Goal: Information Seeking & Learning: Learn about a topic

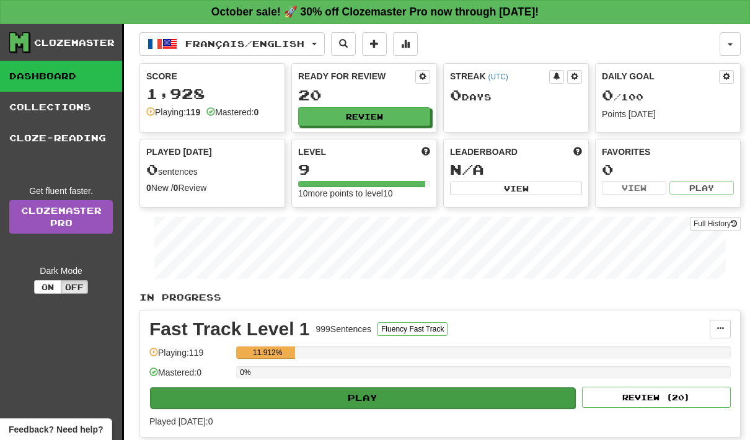
click at [398, 398] on button "Play" at bounding box center [362, 398] width 425 height 21
select select "**"
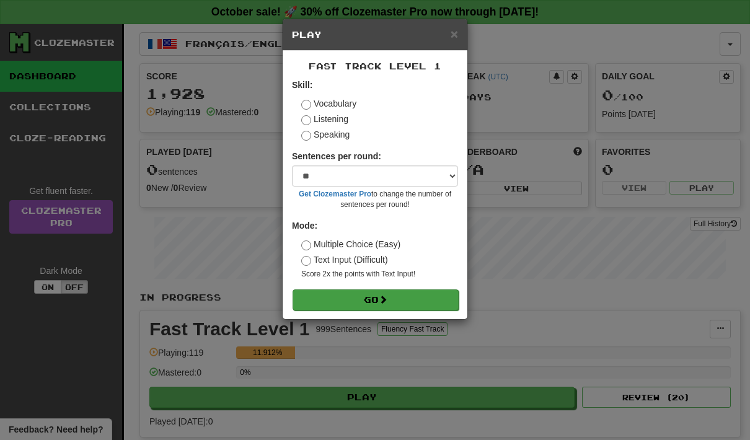
click at [402, 294] on button "Go" at bounding box center [376, 300] width 166 height 21
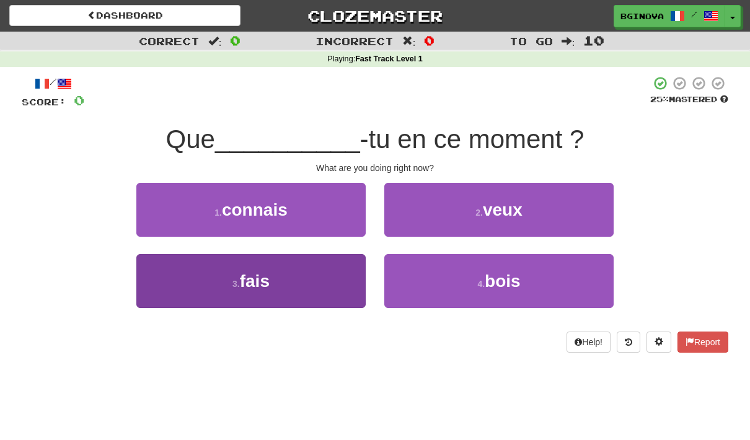
click at [189, 298] on button "3 . fais" at bounding box center [250, 281] width 229 height 54
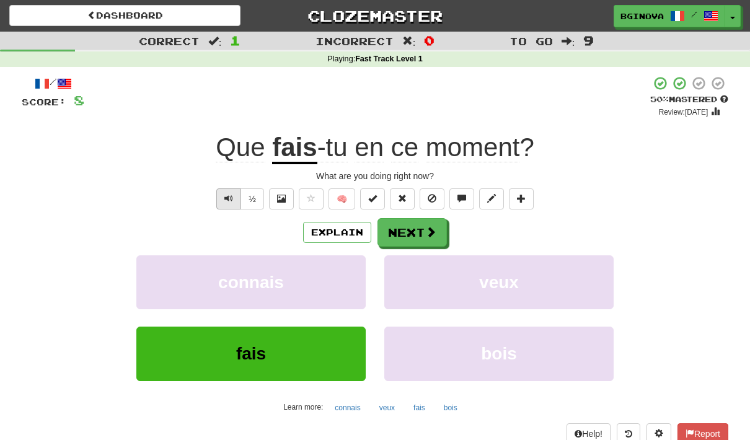
click at [220, 190] on button "Text-to-speech controls" at bounding box center [228, 199] width 25 height 21
click at [409, 235] on button "Next" at bounding box center [412, 233] width 69 height 29
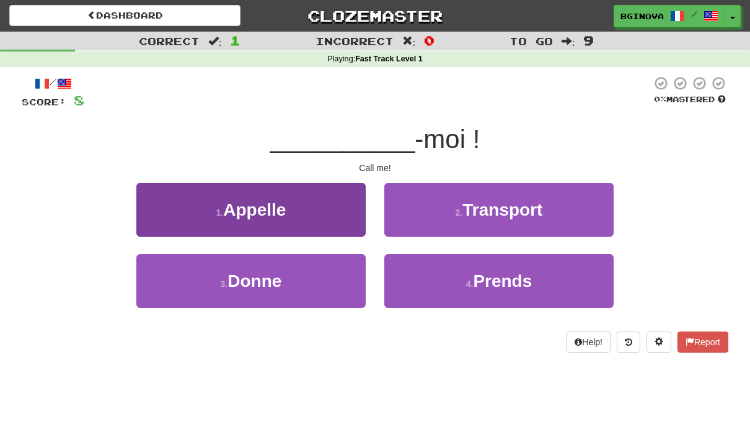
click at [187, 211] on button "1 . Appelle" at bounding box center [250, 210] width 229 height 54
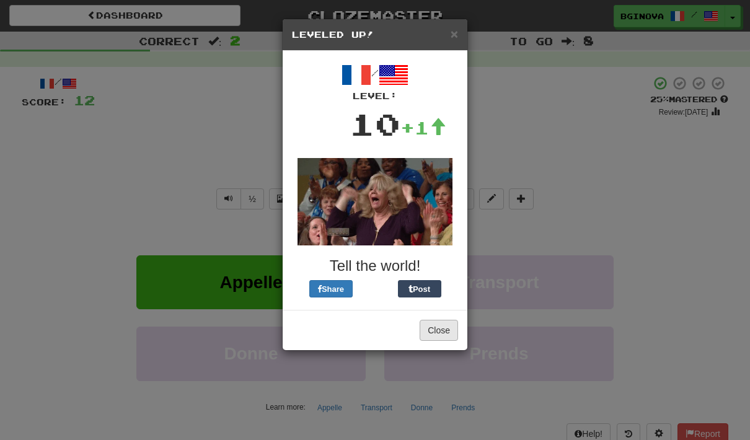
click at [440, 331] on button "Close" at bounding box center [439, 330] width 38 height 21
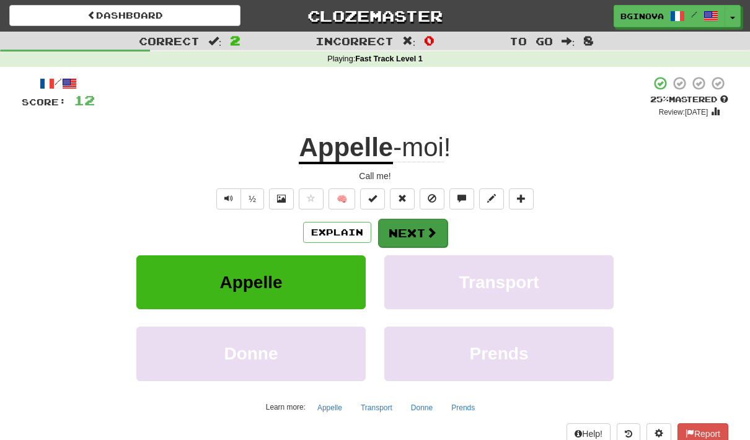
click at [409, 226] on button "Next" at bounding box center [412, 233] width 69 height 29
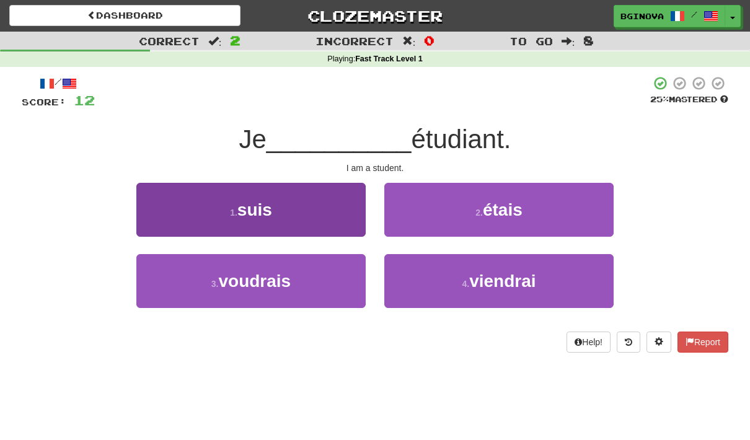
click at [216, 215] on button "1 . suis" at bounding box center [250, 210] width 229 height 54
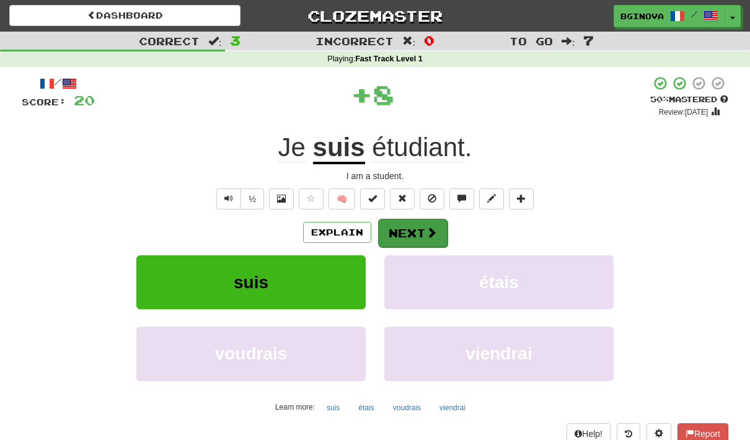
click at [420, 231] on button "Next" at bounding box center [412, 233] width 69 height 29
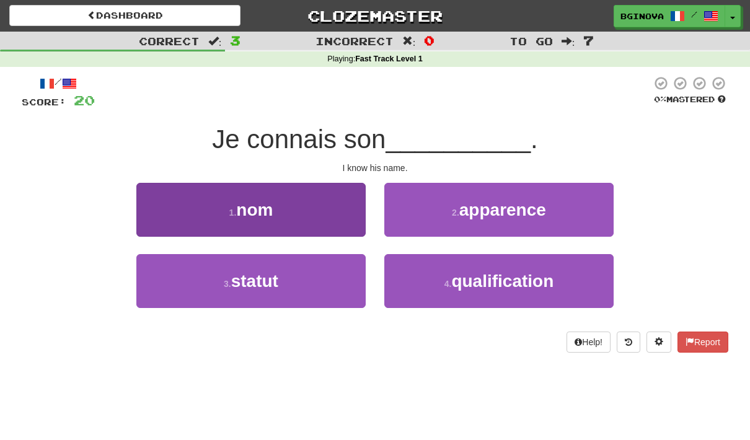
click at [236, 211] on small "1 ." at bounding box center [232, 213] width 7 height 10
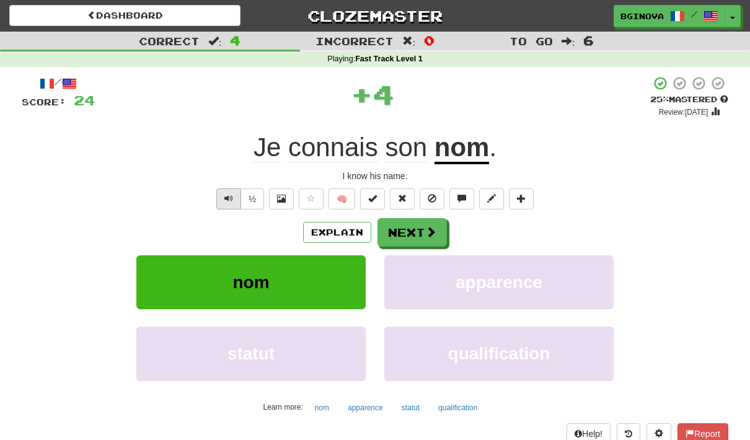
click at [225, 202] on span "Text-to-speech controls" at bounding box center [229, 198] width 9 height 9
click at [399, 238] on button "Next" at bounding box center [412, 233] width 69 height 29
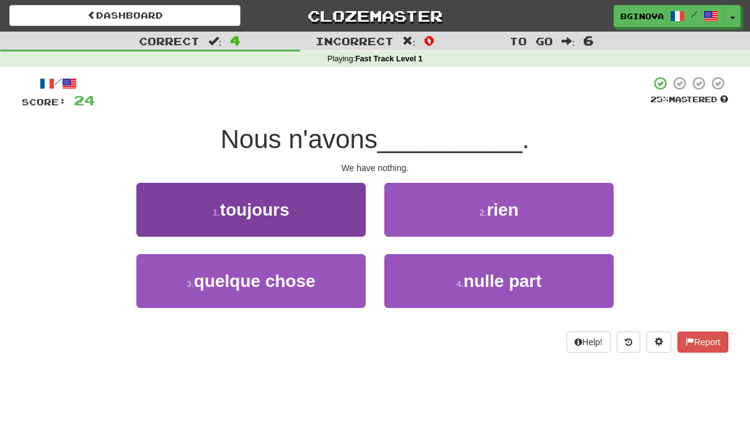
click at [282, 213] on span "toujours" at bounding box center [254, 209] width 69 height 19
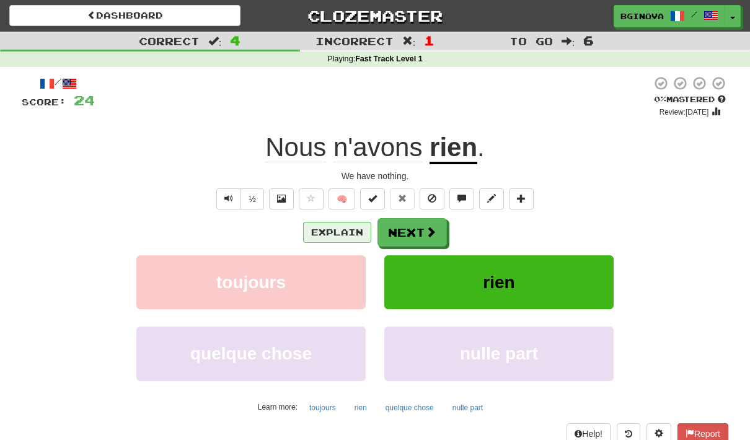
click at [334, 226] on button "Explain" at bounding box center [337, 232] width 68 height 21
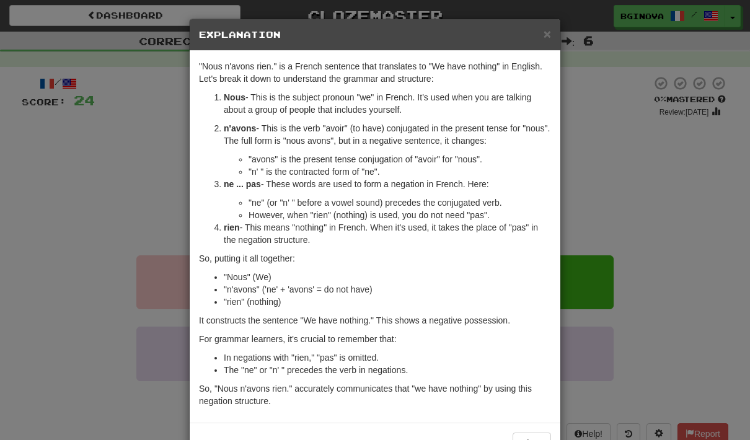
click at [545, 37] on span "×" at bounding box center [547, 34] width 7 height 14
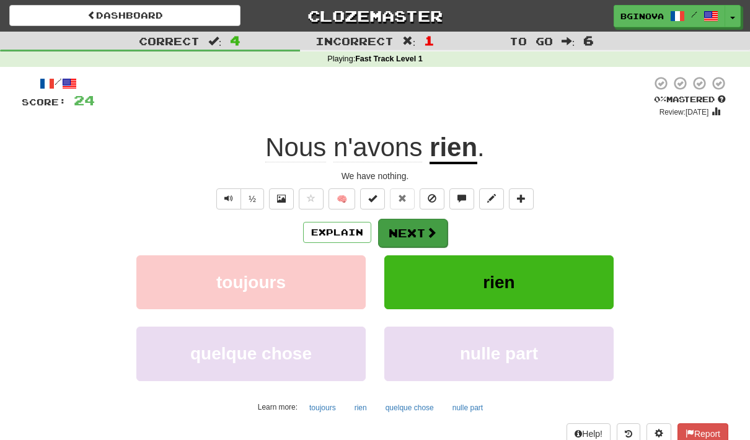
click at [432, 236] on span at bounding box center [431, 232] width 11 height 11
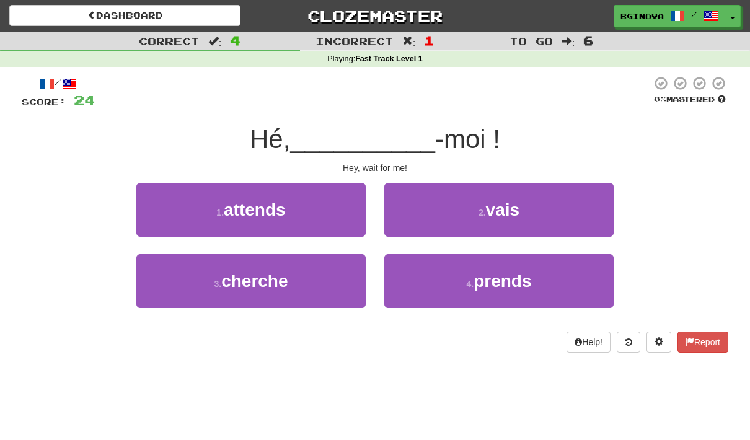
click at [305, 216] on button "1 . attends" at bounding box center [250, 210] width 229 height 54
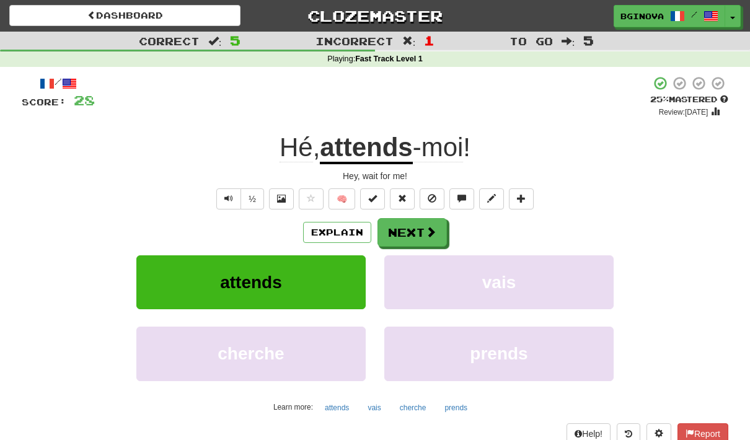
click at [223, 202] on button "Text-to-speech controls" at bounding box center [228, 199] width 25 height 21
click at [429, 235] on span at bounding box center [431, 232] width 11 height 11
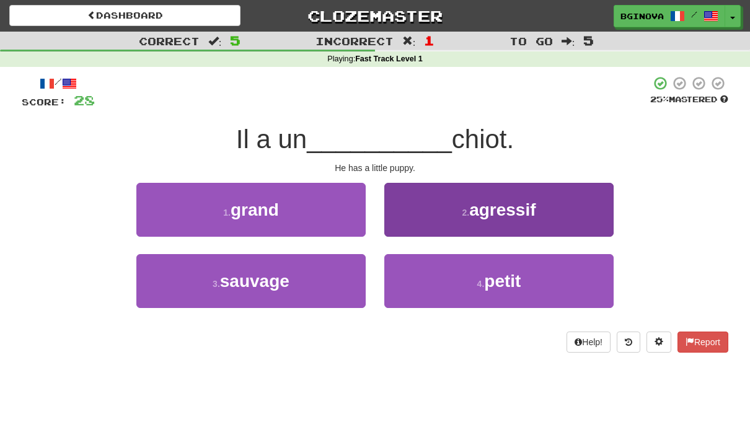
click at [552, 286] on button "4 . petit" at bounding box center [499, 281] width 229 height 54
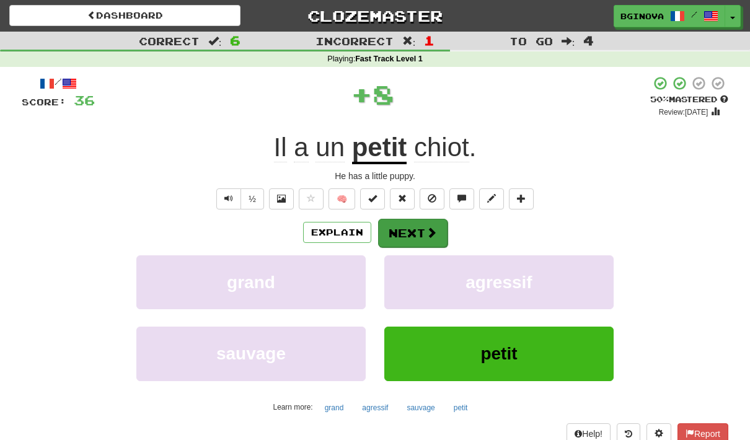
click at [440, 236] on button "Next" at bounding box center [412, 233] width 69 height 29
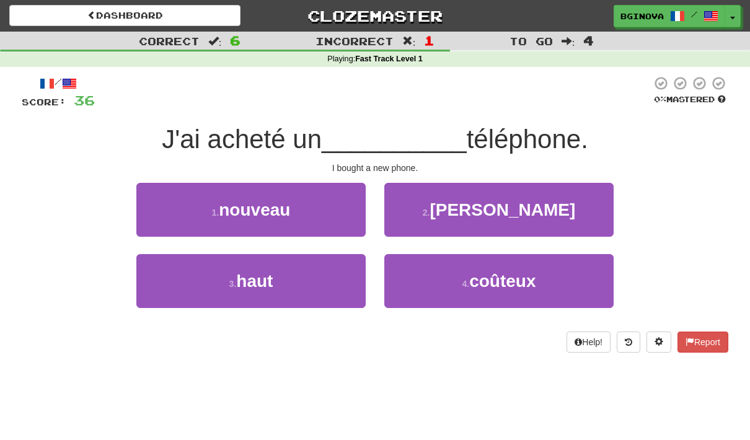
click at [303, 215] on button "1 . nouveau" at bounding box center [250, 210] width 229 height 54
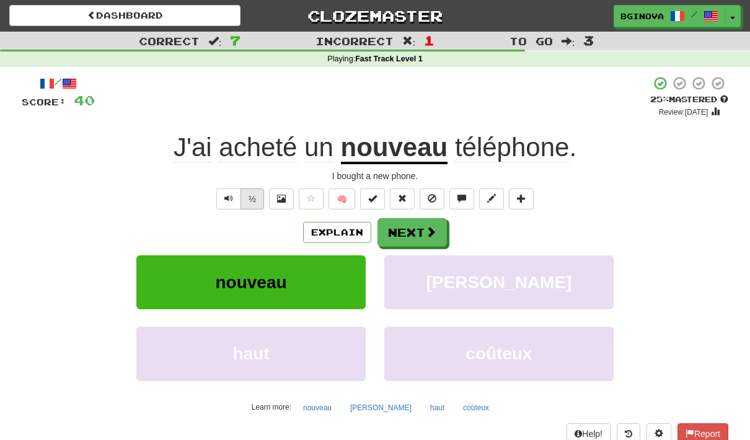
click at [254, 197] on button "½" at bounding box center [253, 199] width 24 height 21
click at [417, 233] on button "Next" at bounding box center [412, 233] width 69 height 29
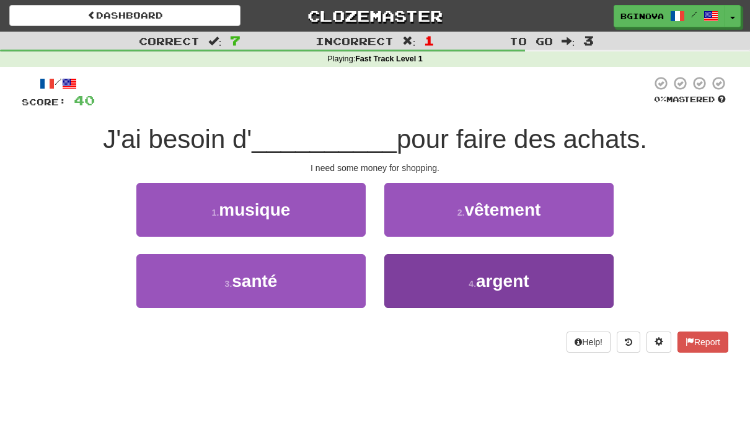
click at [536, 282] on button "4 . argent" at bounding box center [499, 281] width 229 height 54
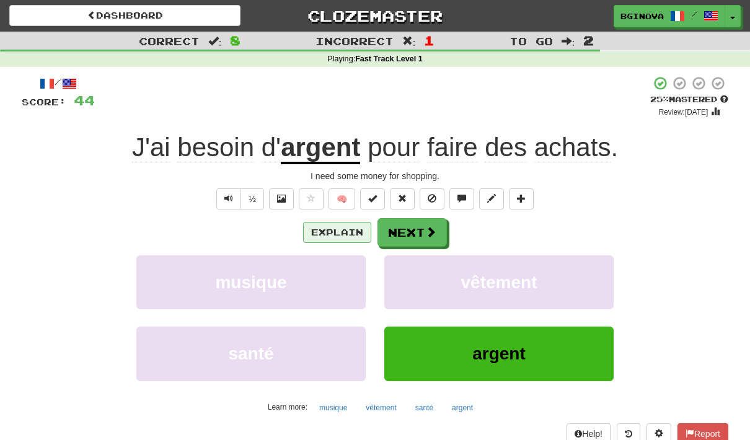
click at [357, 231] on button "Explain" at bounding box center [337, 232] width 68 height 21
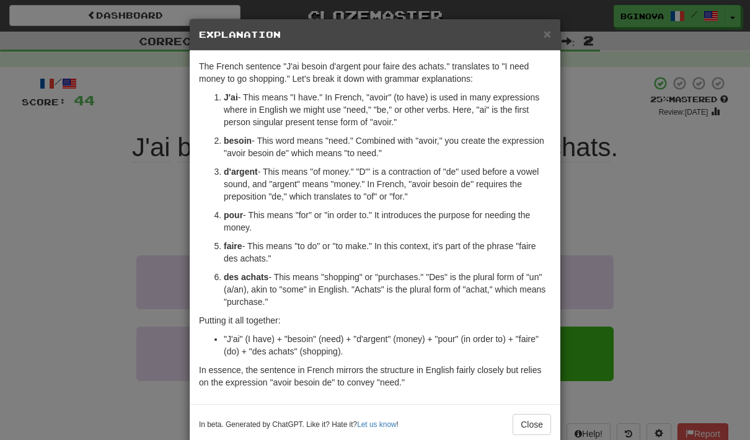
click at [538, 421] on button "Close" at bounding box center [532, 424] width 38 height 21
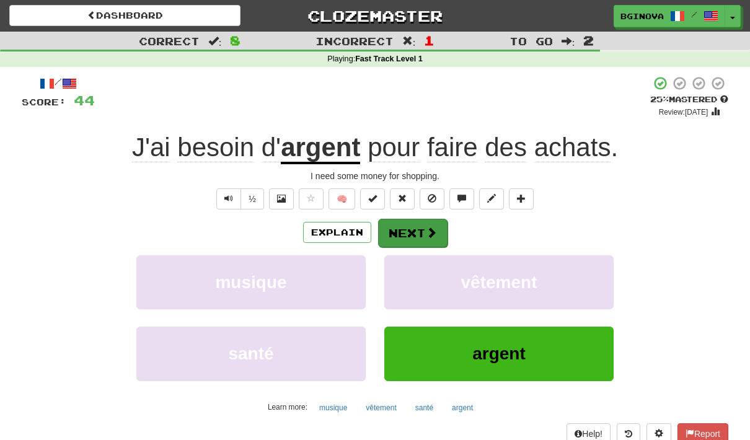
click at [431, 228] on span at bounding box center [431, 232] width 11 height 11
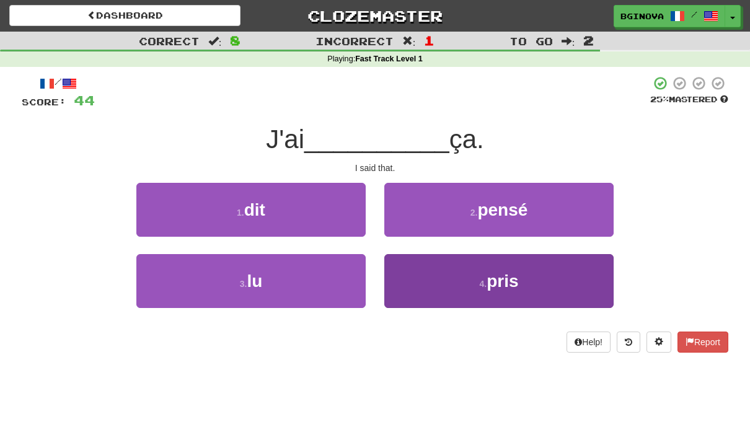
click at [524, 285] on button "4 . pris" at bounding box center [499, 281] width 229 height 54
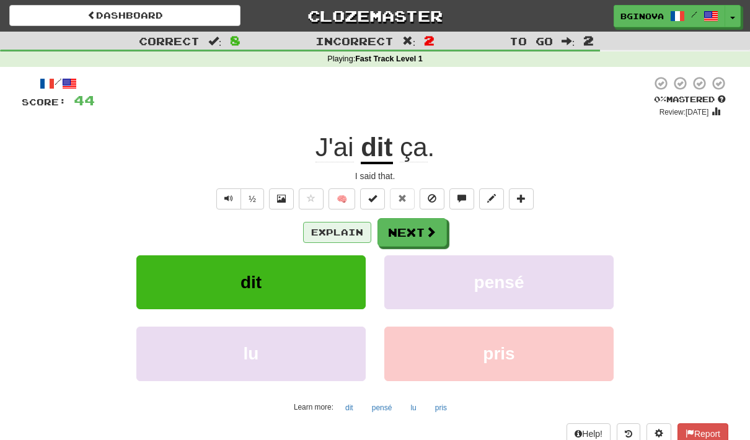
click at [344, 232] on button "Explain" at bounding box center [337, 232] width 68 height 21
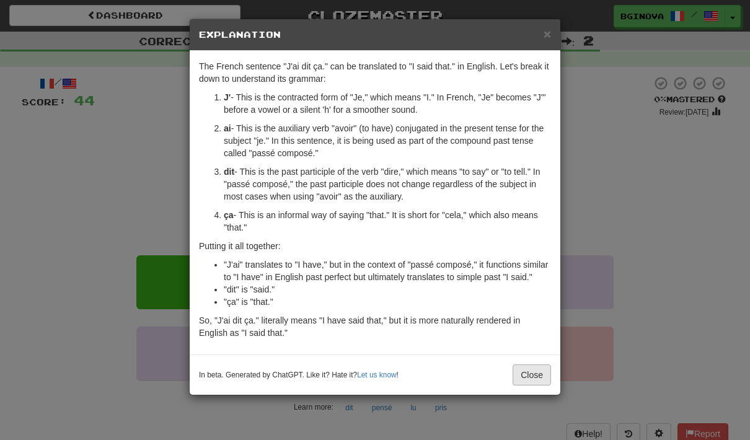
click at [543, 386] on button "Close" at bounding box center [532, 375] width 38 height 21
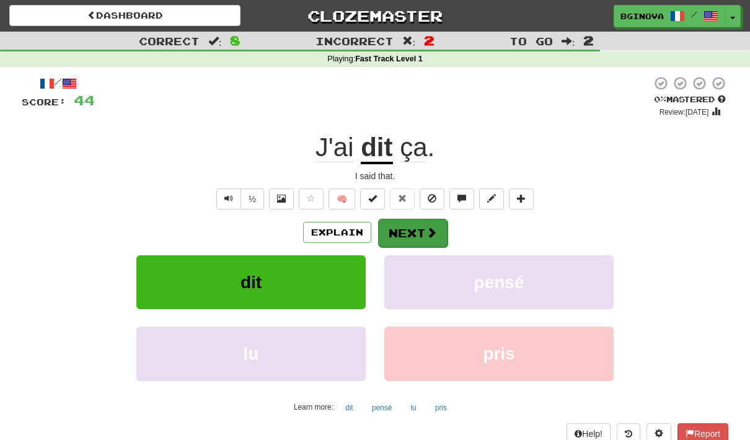
click at [433, 236] on span at bounding box center [431, 232] width 11 height 11
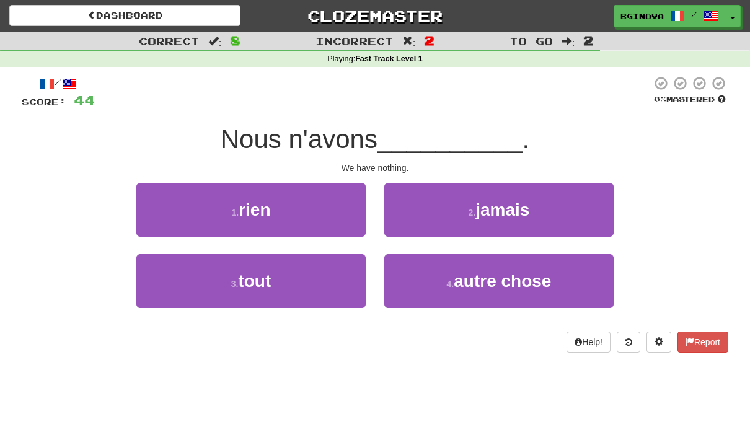
click at [302, 208] on button "1 . rien" at bounding box center [250, 210] width 229 height 54
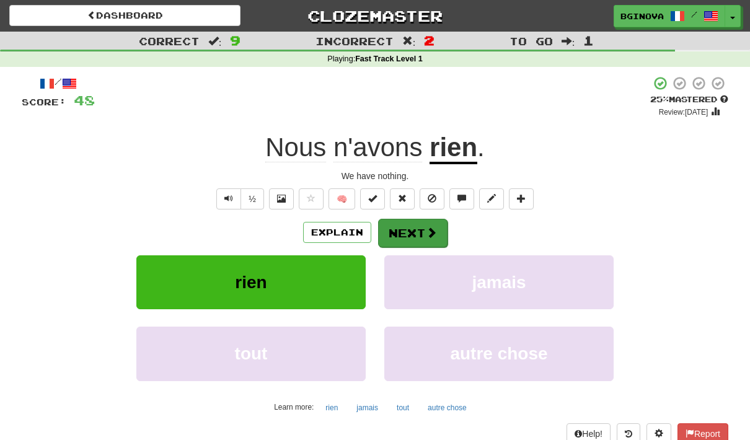
click at [419, 228] on button "Next" at bounding box center [412, 233] width 69 height 29
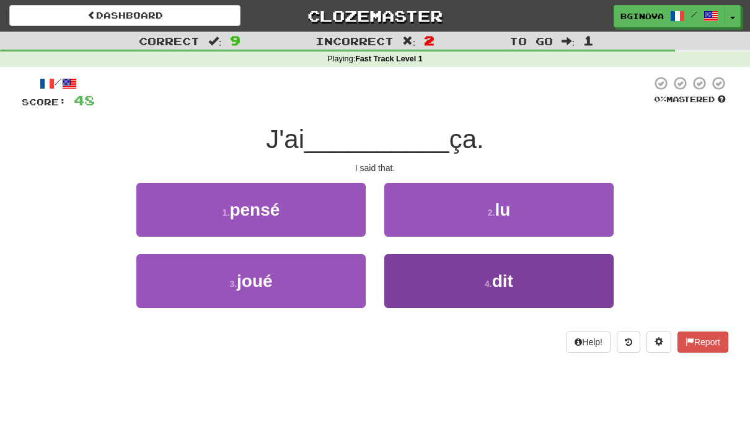
click at [550, 284] on button "4 . dit" at bounding box center [499, 281] width 229 height 54
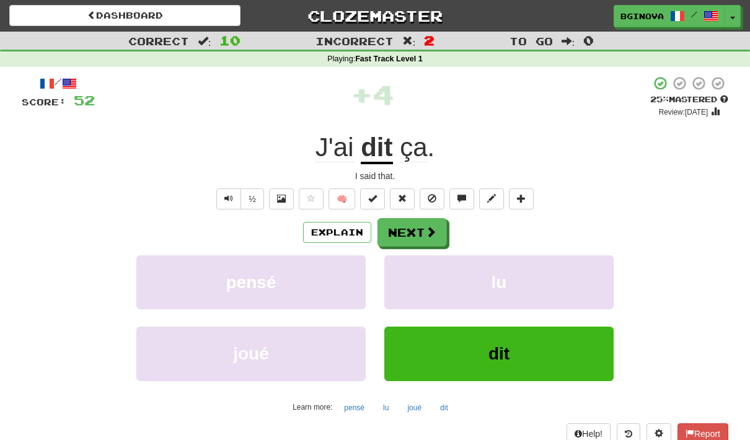
click at [431, 237] on span at bounding box center [430, 231] width 11 height 11
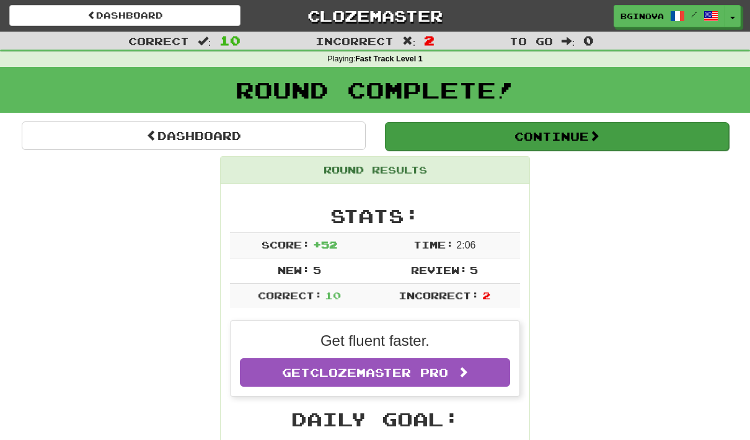
click at [654, 135] on button "Continue" at bounding box center [557, 136] width 344 height 29
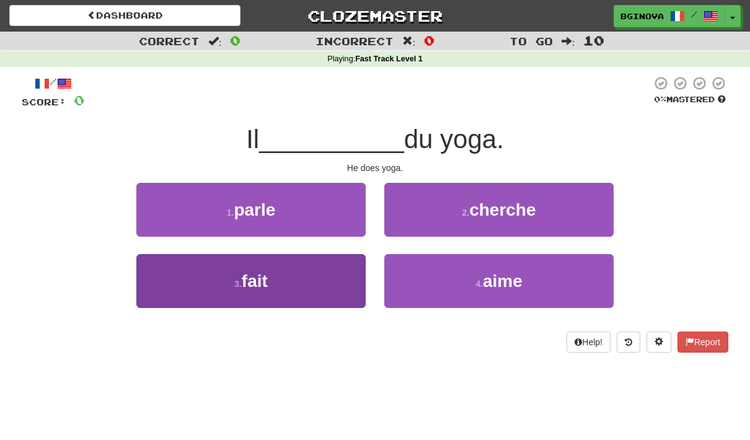
click at [294, 290] on button "3 . fait" at bounding box center [250, 281] width 229 height 54
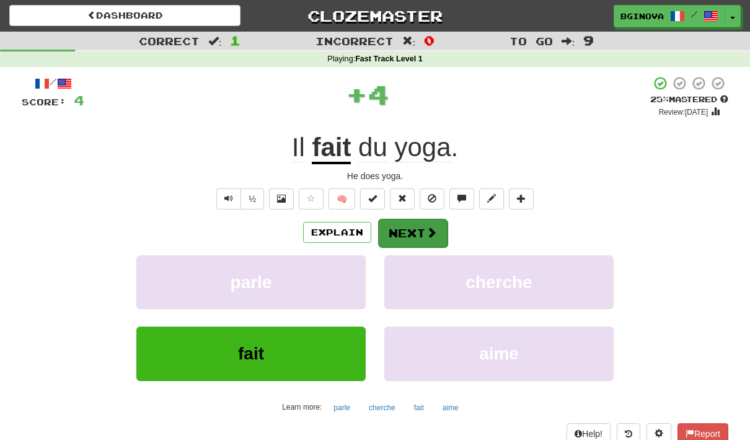
click at [424, 238] on button "Next" at bounding box center [412, 233] width 69 height 29
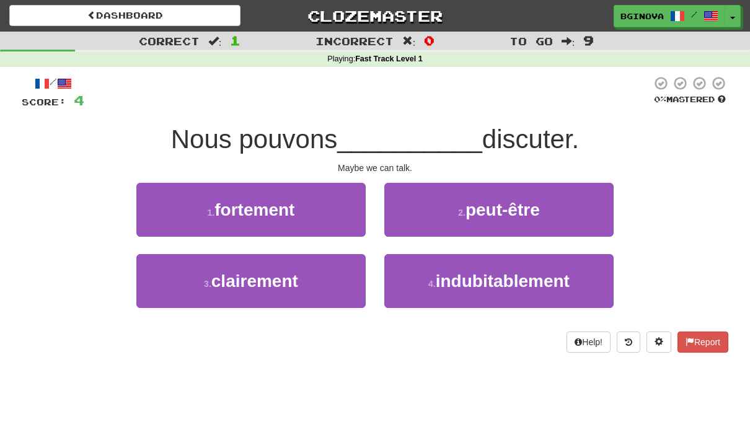
click at [562, 206] on button "2 . peut-être" at bounding box center [499, 210] width 229 height 54
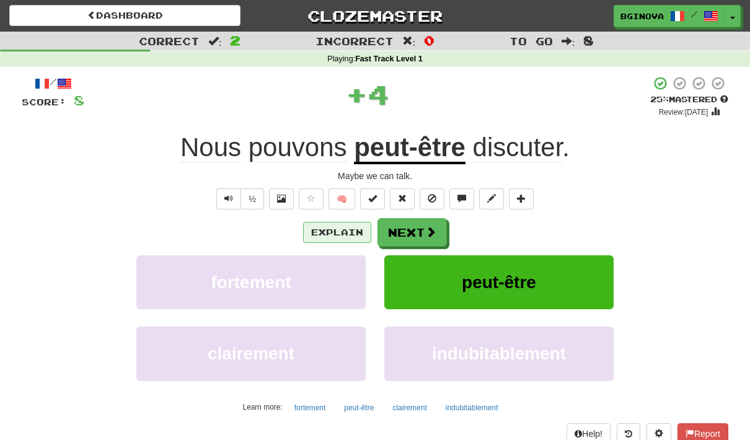
click at [344, 237] on button "Explain" at bounding box center [337, 232] width 68 height 21
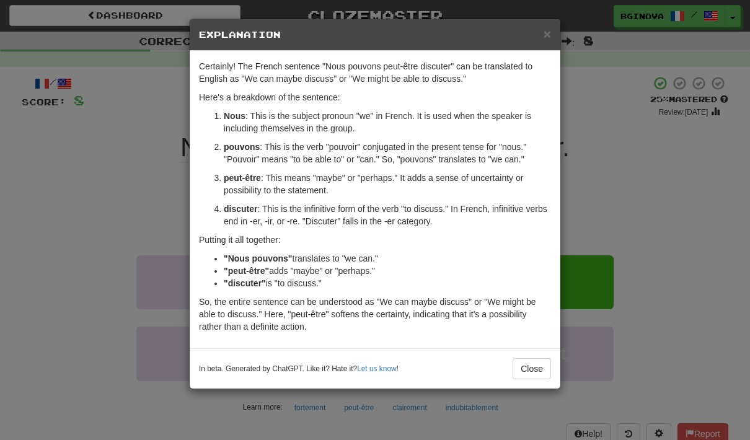
click at [550, 30] on span "×" at bounding box center [547, 34] width 7 height 14
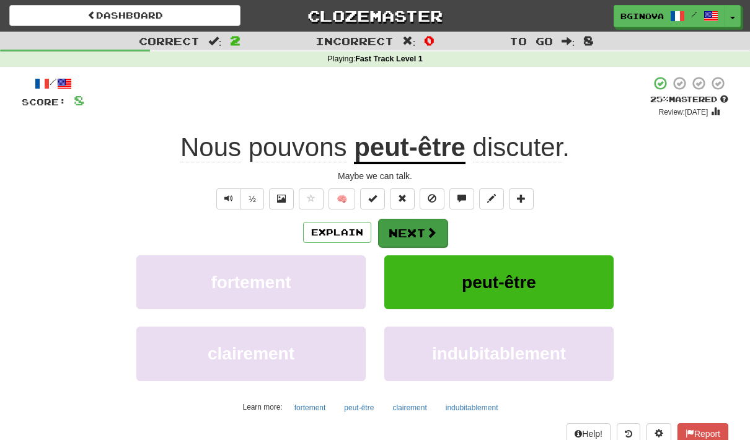
click at [432, 234] on span at bounding box center [431, 232] width 11 height 11
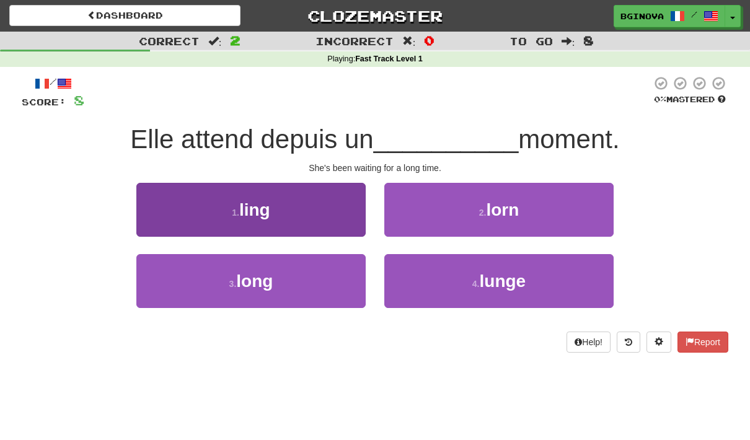
click at [304, 289] on button "3 . long" at bounding box center [250, 281] width 229 height 54
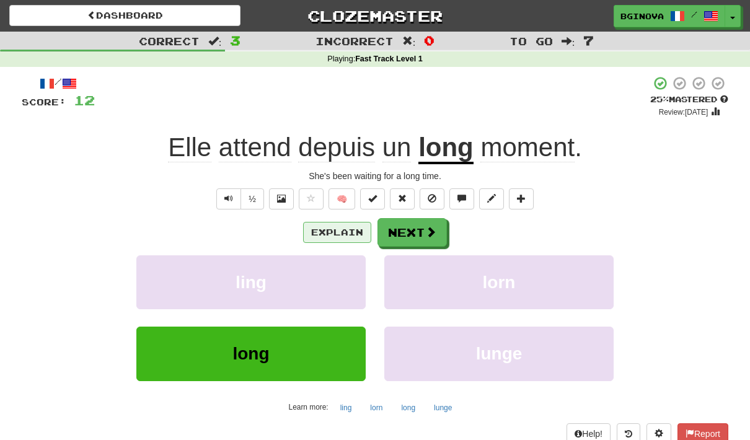
click at [362, 233] on button "Explain" at bounding box center [337, 232] width 68 height 21
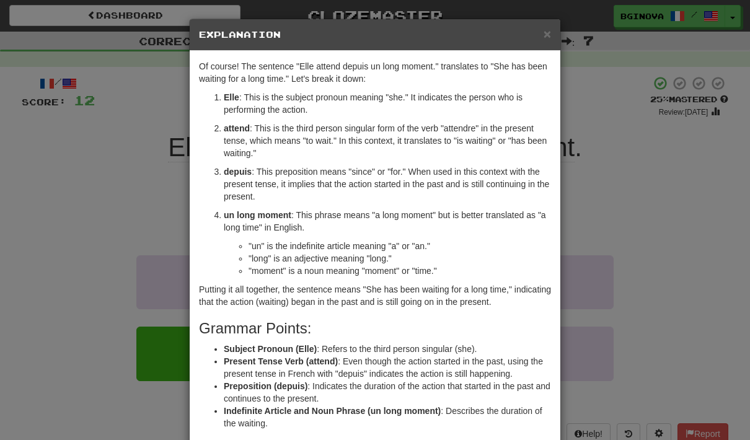
click at [548, 40] on span "×" at bounding box center [547, 34] width 7 height 14
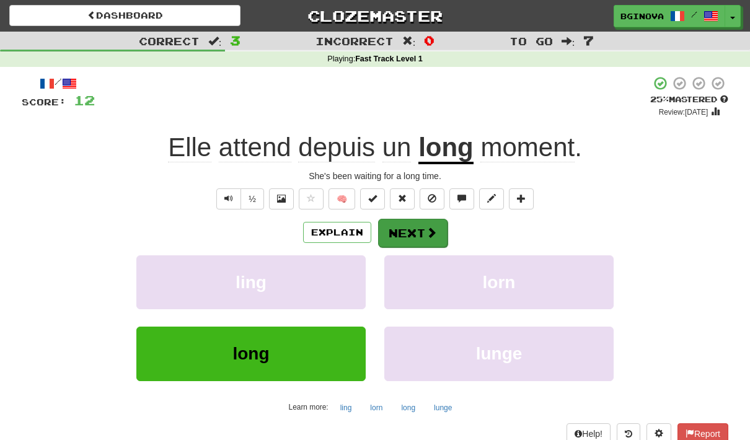
click at [413, 233] on button "Next" at bounding box center [412, 233] width 69 height 29
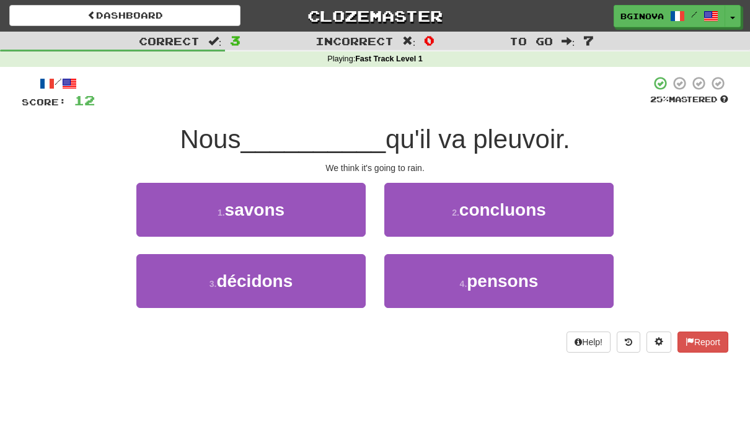
click at [283, 218] on span "savons" at bounding box center [255, 209] width 60 height 19
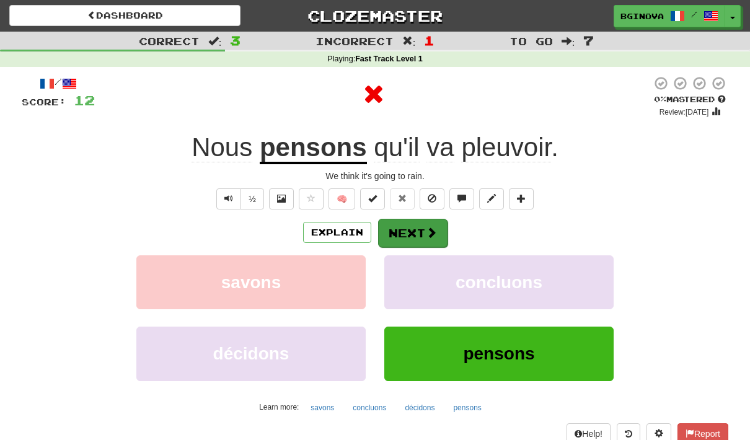
click at [417, 237] on button "Next" at bounding box center [412, 233] width 69 height 29
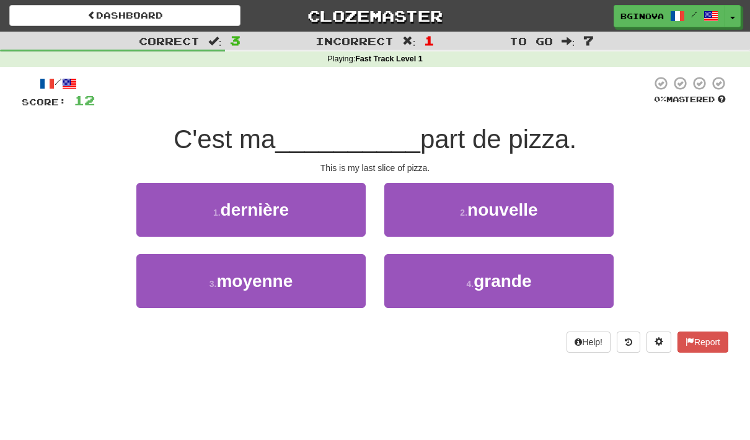
click at [297, 213] on button "1 . dernière" at bounding box center [250, 210] width 229 height 54
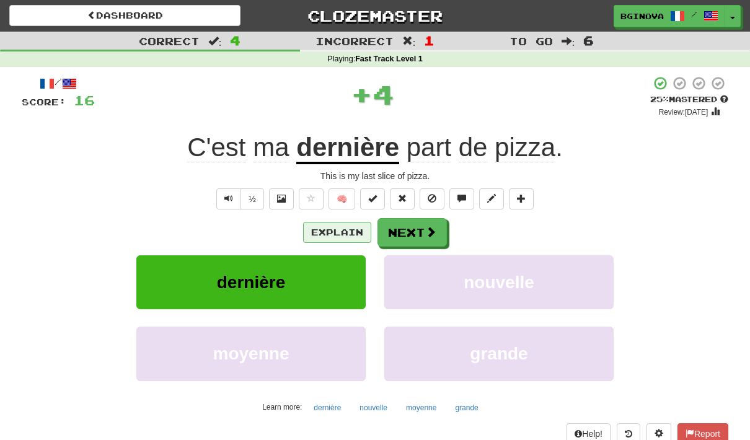
click at [339, 236] on button "Explain" at bounding box center [337, 232] width 68 height 21
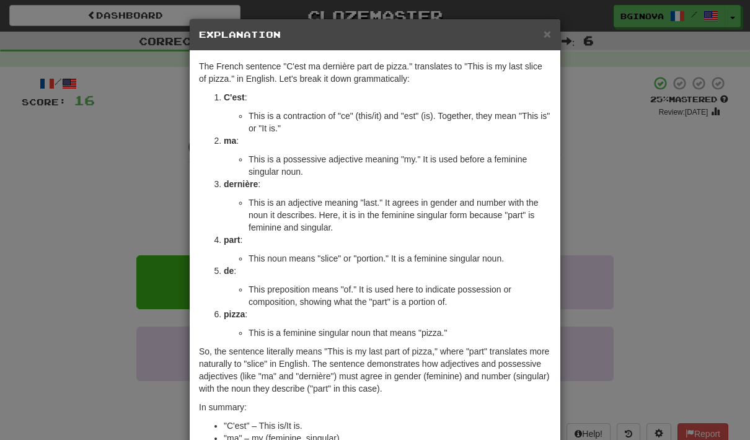
click at [551, 39] on span "×" at bounding box center [547, 34] width 7 height 14
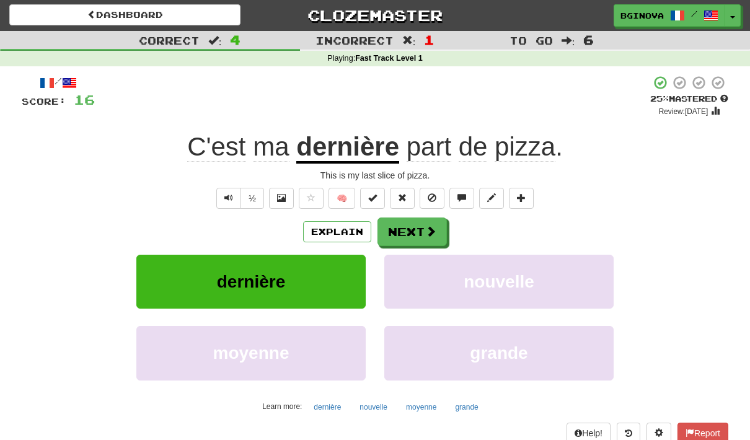
scroll to position [1, 0]
click at [430, 229] on span at bounding box center [431, 231] width 11 height 11
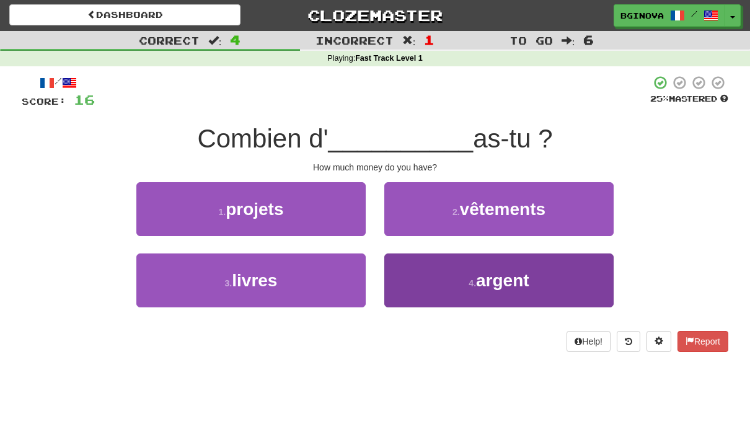
click at [572, 278] on button "4 . argent" at bounding box center [499, 281] width 229 height 54
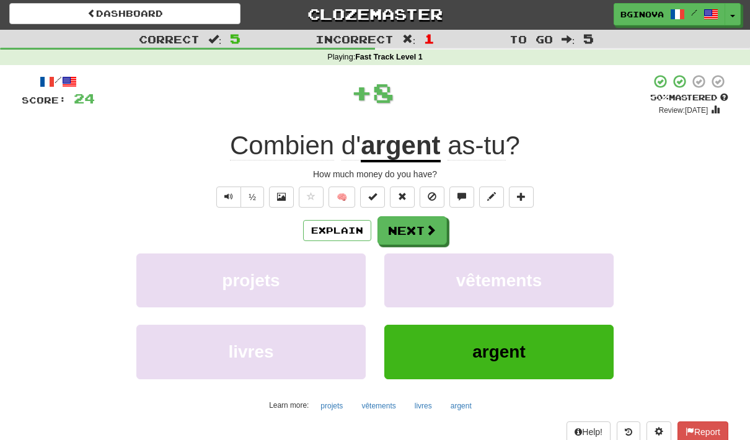
scroll to position [2, 0]
click at [433, 229] on span at bounding box center [431, 230] width 11 height 11
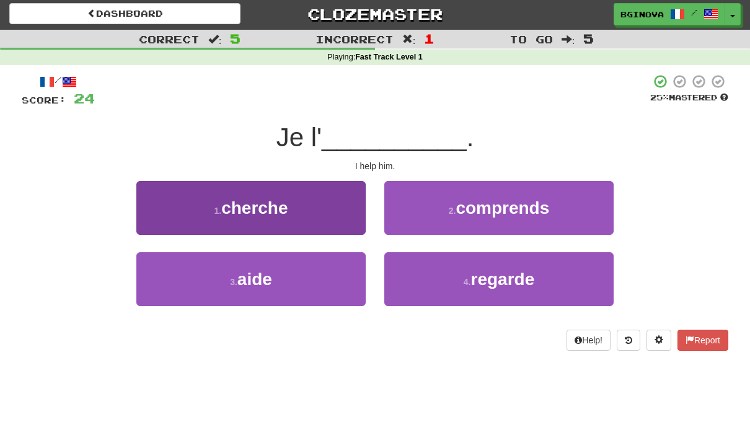
click at [299, 283] on button "3 . aide" at bounding box center [250, 279] width 229 height 54
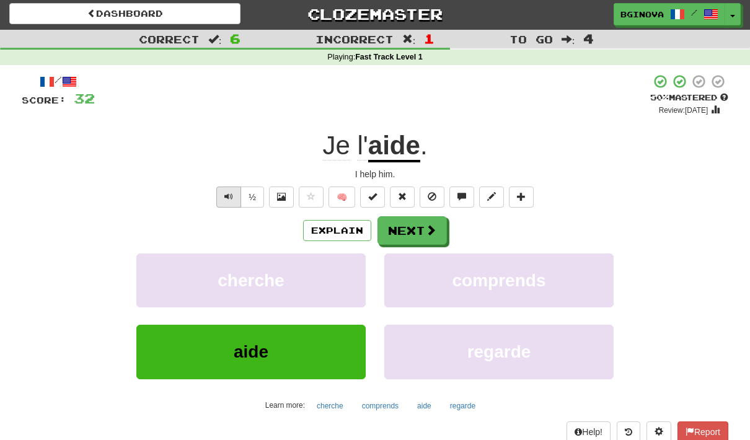
click at [228, 203] on button "Text-to-speech controls" at bounding box center [228, 197] width 25 height 21
click at [434, 236] on button "Next" at bounding box center [412, 231] width 69 height 29
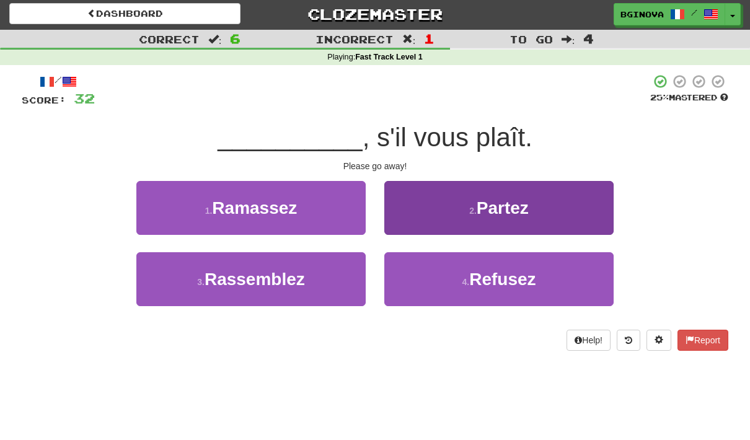
click at [549, 208] on button "2 . Partez" at bounding box center [499, 208] width 229 height 54
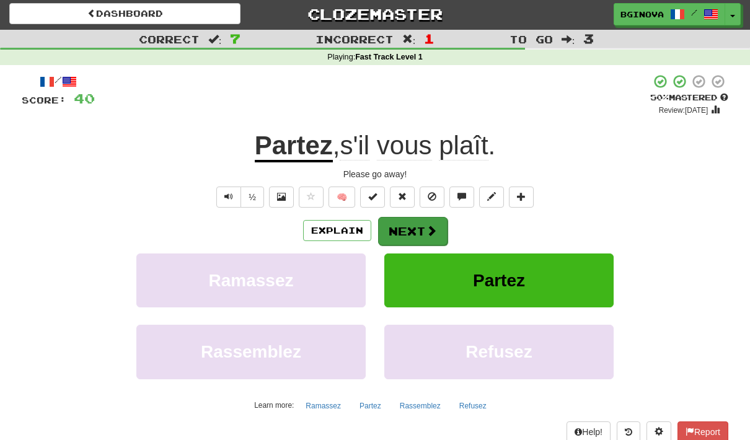
click at [429, 235] on span at bounding box center [431, 230] width 11 height 11
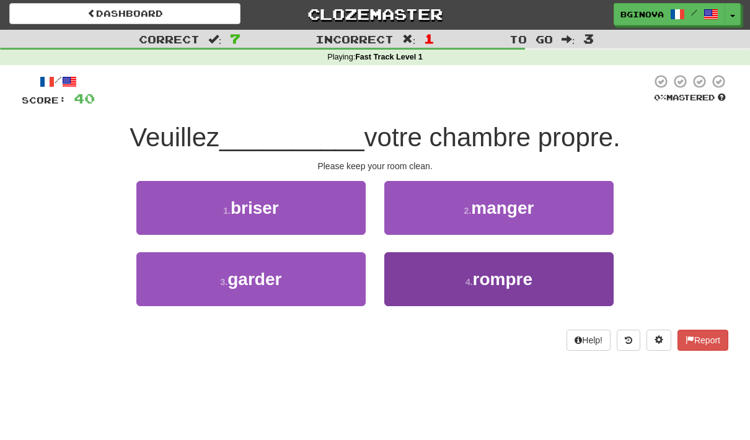
click at [530, 282] on span "rompre" at bounding box center [503, 279] width 60 height 19
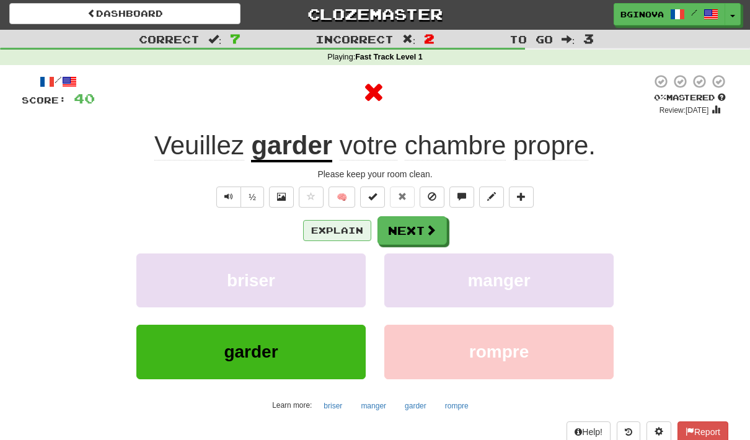
click at [350, 234] on button "Explain" at bounding box center [337, 230] width 68 height 21
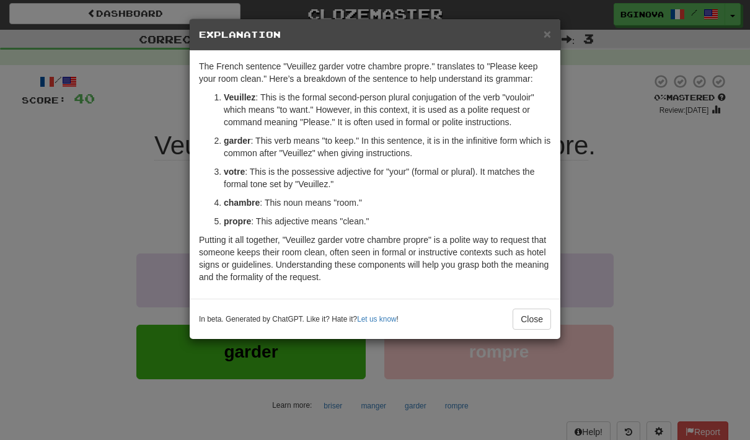
click at [559, 316] on div "In beta. Generated by ChatGPT. Like it? Hate it? Let us know ! Close" at bounding box center [375, 319] width 371 height 40
click at [540, 322] on button "Close" at bounding box center [532, 319] width 38 height 21
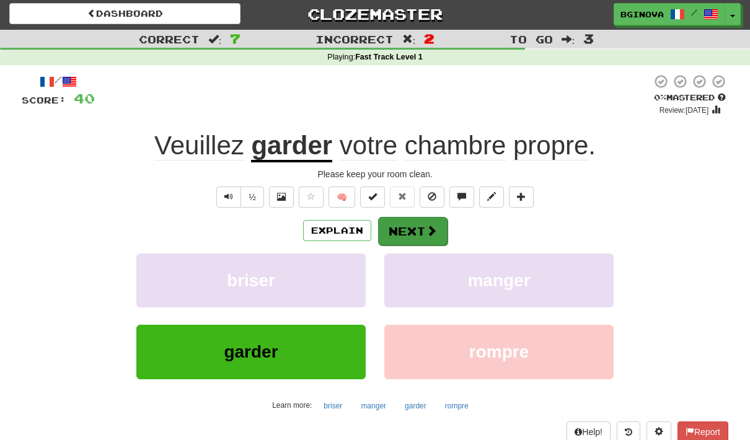
click at [422, 233] on button "Next" at bounding box center [412, 231] width 69 height 29
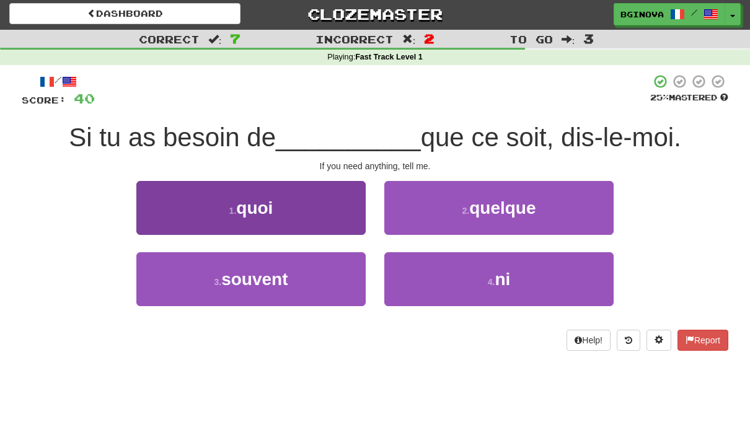
click at [316, 202] on button "1 . quoi" at bounding box center [250, 208] width 229 height 54
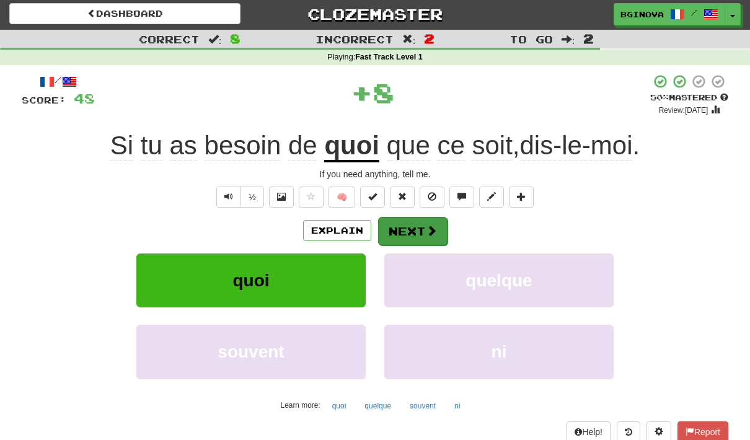
click at [426, 229] on span at bounding box center [431, 230] width 11 height 11
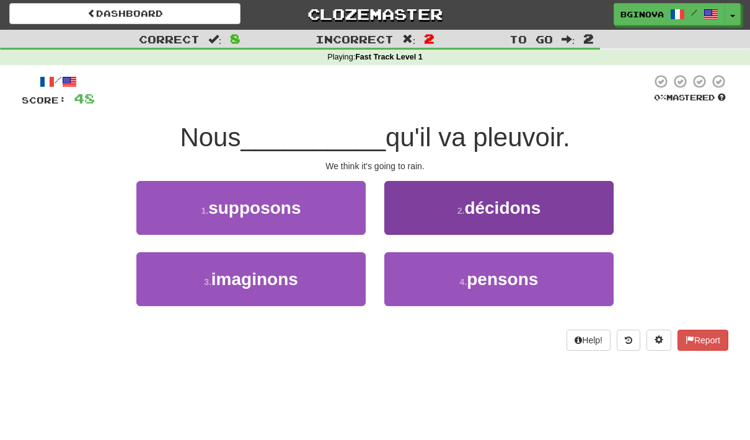
click at [465, 274] on button "4 . pensons" at bounding box center [499, 279] width 229 height 54
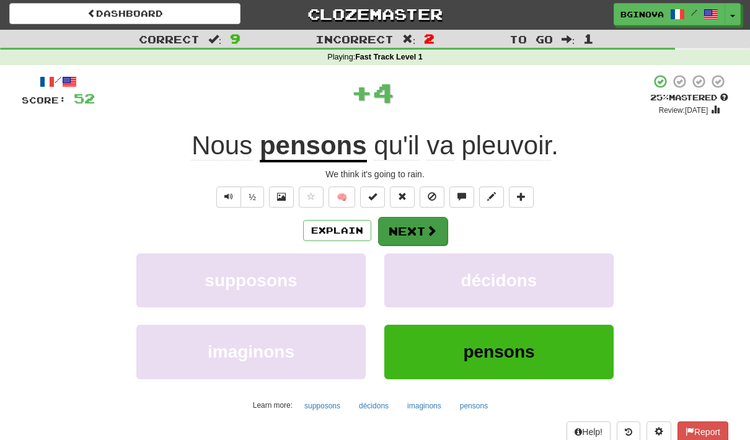
click at [421, 234] on button "Next" at bounding box center [412, 231] width 69 height 29
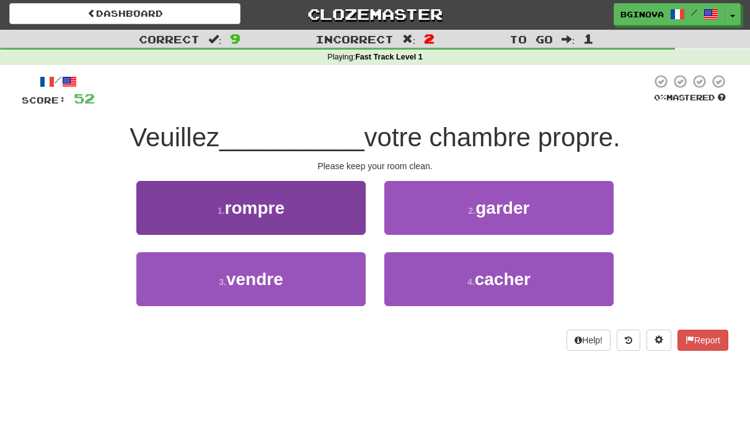
click at [334, 290] on button "3 . vendre" at bounding box center [250, 279] width 229 height 54
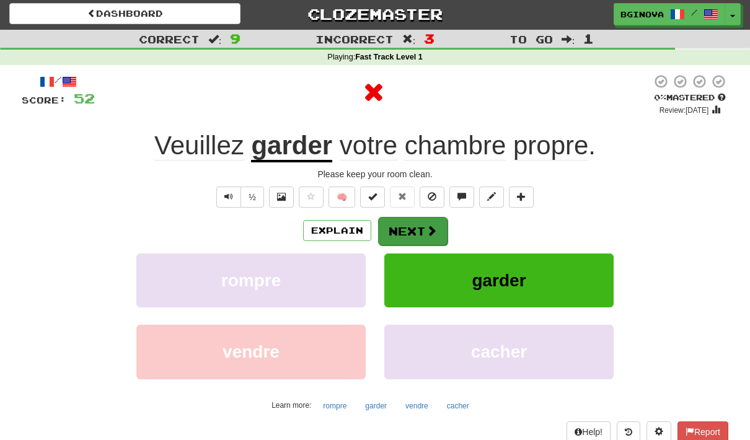
click at [429, 231] on span at bounding box center [431, 230] width 11 height 11
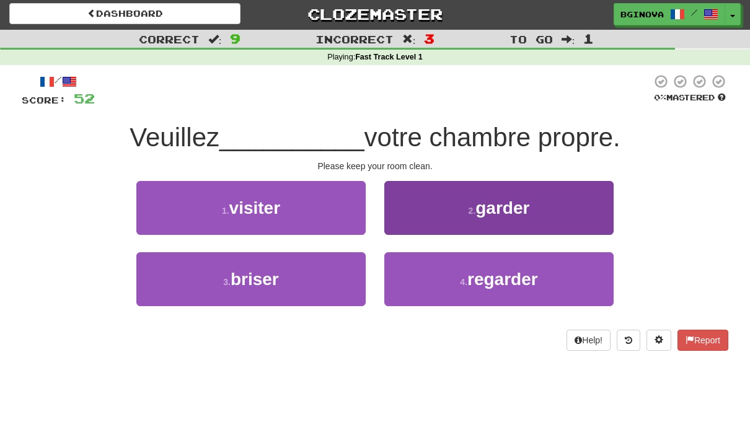
click at [505, 204] on span "garder" at bounding box center [503, 207] width 54 height 19
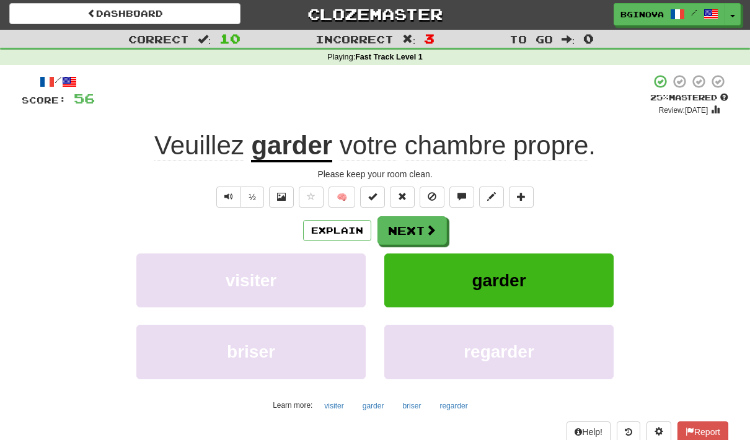
click at [427, 225] on span at bounding box center [430, 230] width 11 height 11
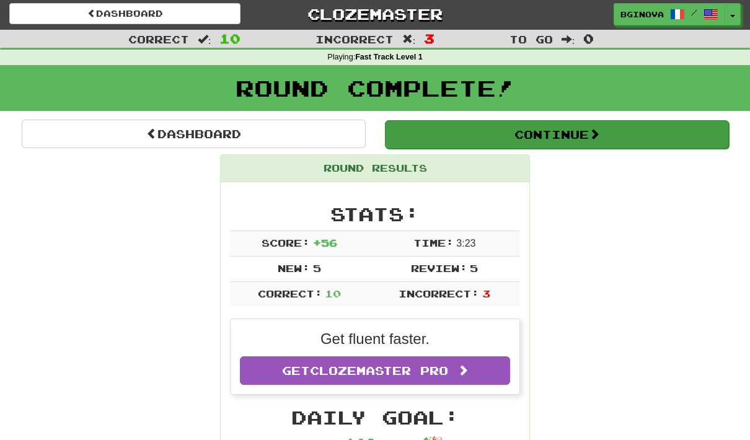
click at [600, 133] on span at bounding box center [594, 133] width 11 height 11
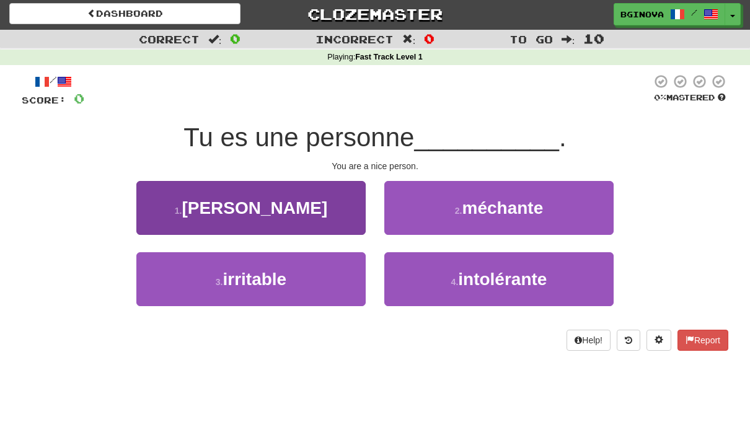
click at [295, 211] on button "1 . [GEOGRAPHIC_DATA]" at bounding box center [250, 208] width 229 height 54
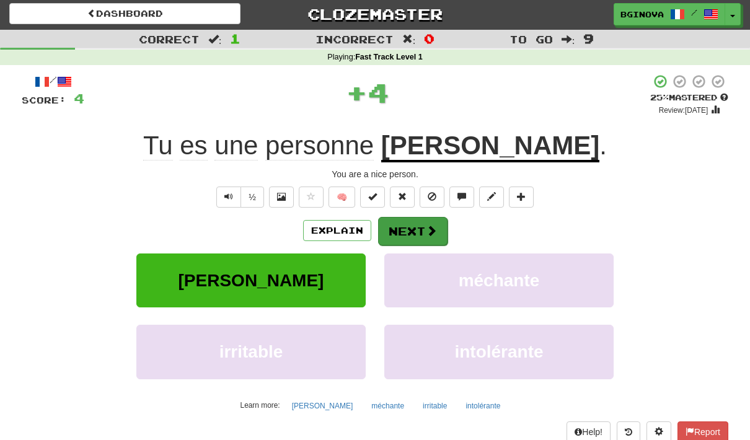
click at [414, 227] on button "Next" at bounding box center [412, 231] width 69 height 29
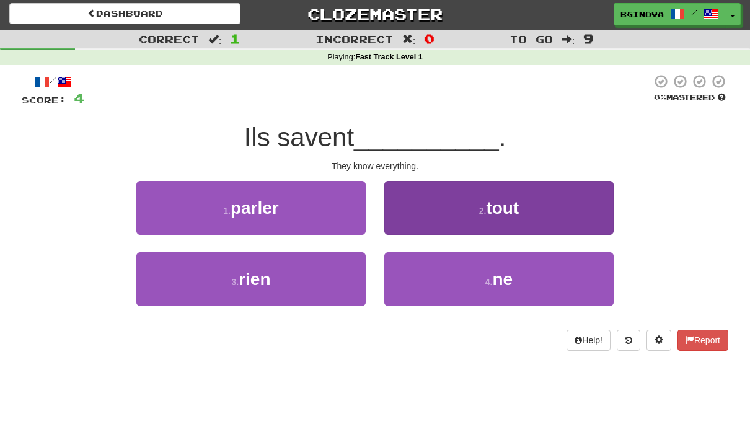
click at [540, 203] on button "2 . tout" at bounding box center [499, 208] width 229 height 54
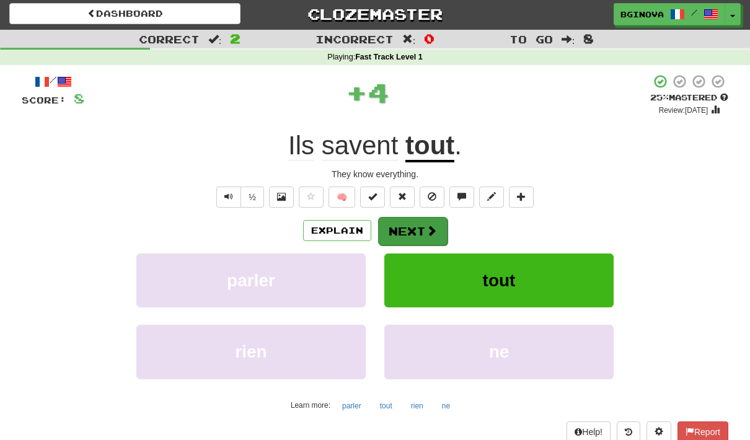
click at [424, 234] on button "Next" at bounding box center [412, 231] width 69 height 29
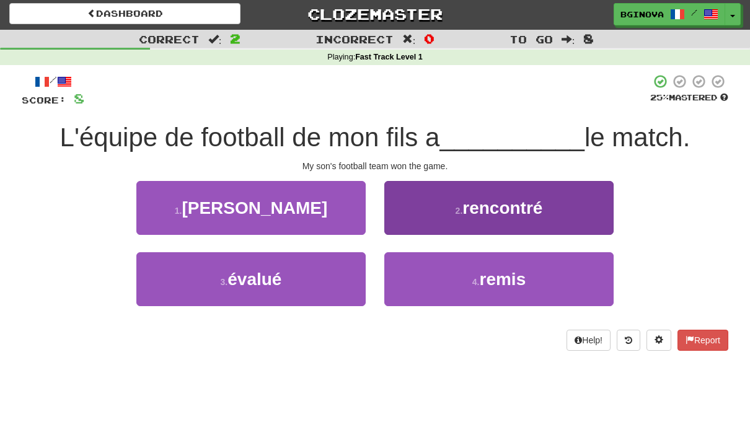
click at [539, 223] on button "2 . rencontré" at bounding box center [499, 208] width 229 height 54
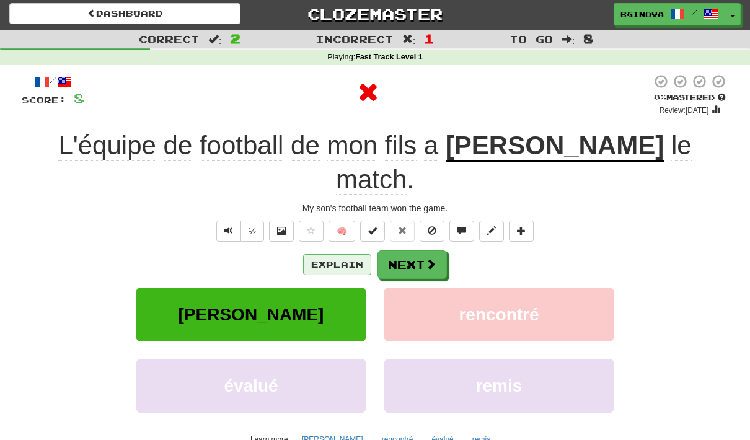
click at [363, 254] on button "Explain" at bounding box center [337, 264] width 68 height 21
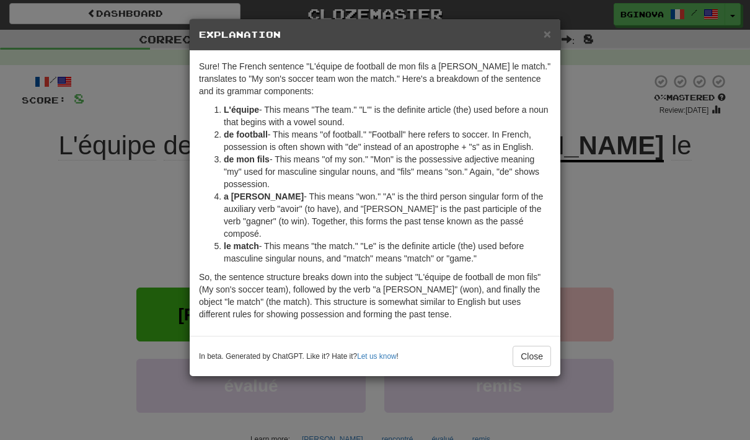
click at [550, 347] on button "Close" at bounding box center [532, 356] width 38 height 21
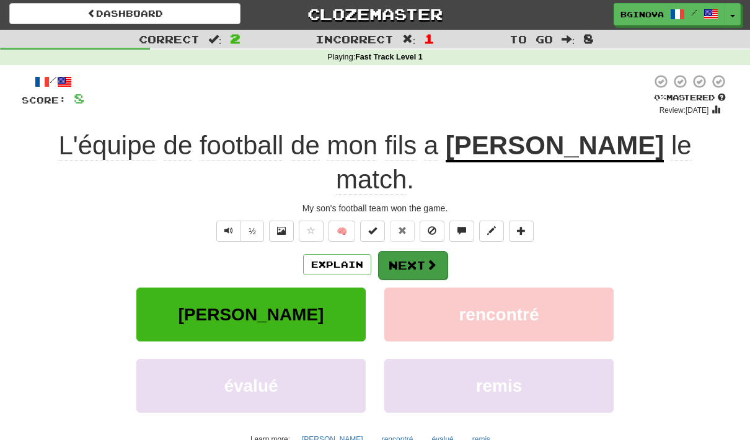
click at [434, 259] on span at bounding box center [431, 264] width 11 height 11
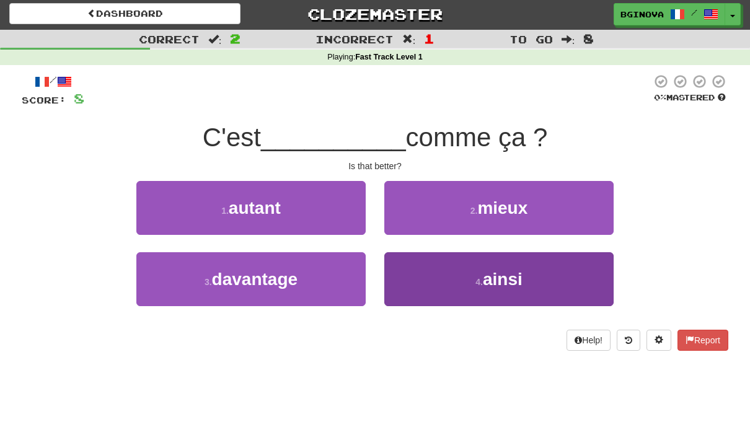
click at [524, 285] on button "4 . ainsi" at bounding box center [499, 279] width 229 height 54
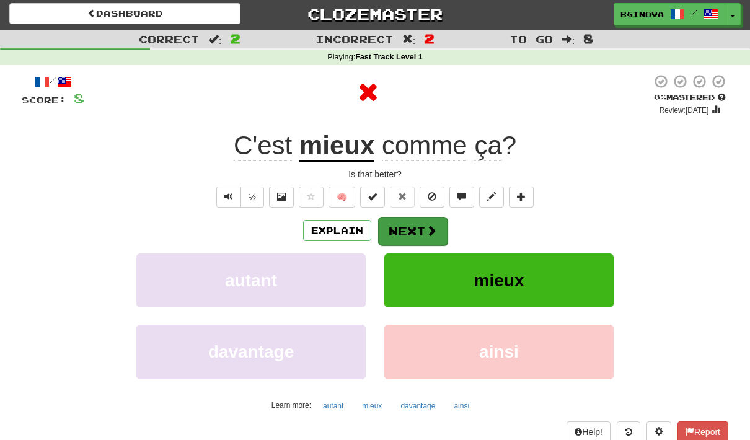
click at [426, 229] on span at bounding box center [431, 230] width 11 height 11
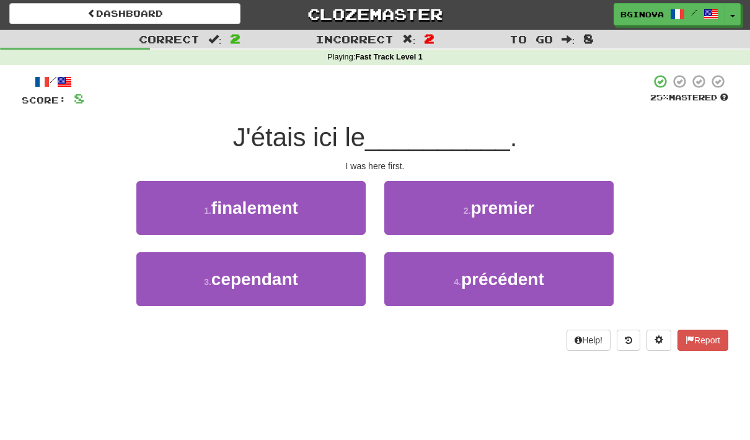
click at [550, 213] on button "2 . premier" at bounding box center [499, 208] width 229 height 54
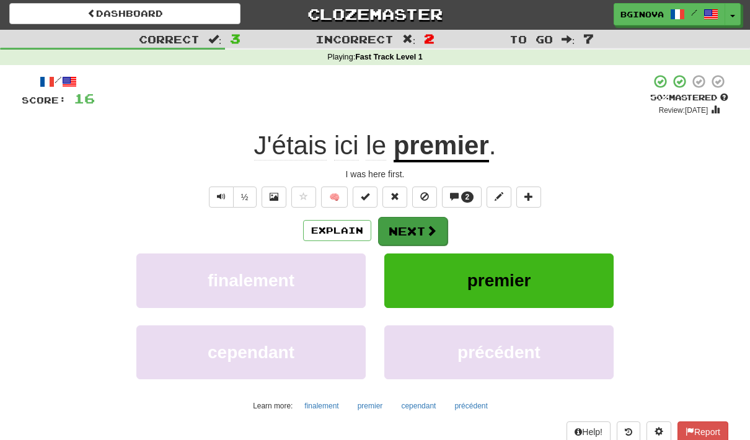
click at [439, 230] on button "Next" at bounding box center [412, 231] width 69 height 29
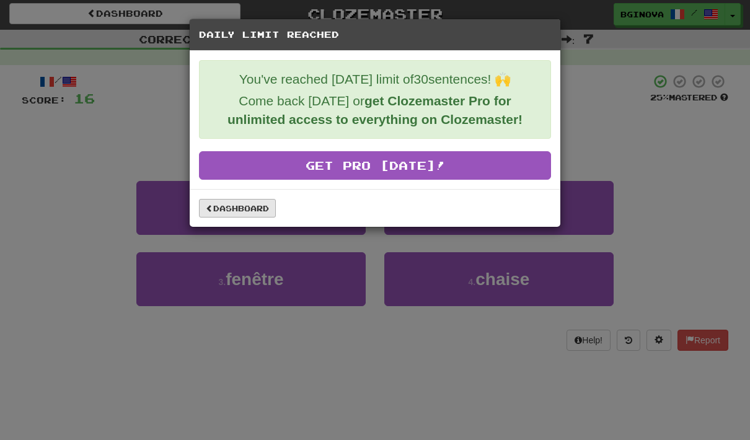
click at [260, 213] on link "Dashboard" at bounding box center [237, 208] width 77 height 19
